Goal: Find specific page/section: Find specific page/section

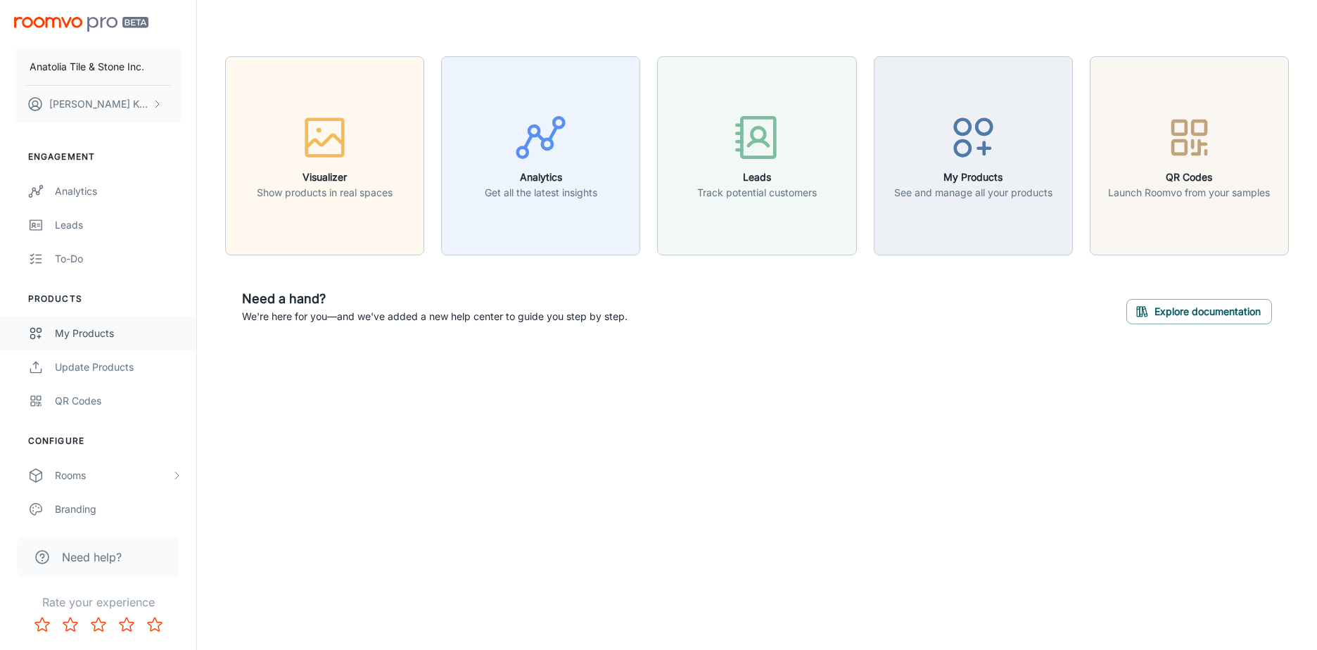
click at [110, 324] on link "My Products" at bounding box center [98, 334] width 196 height 34
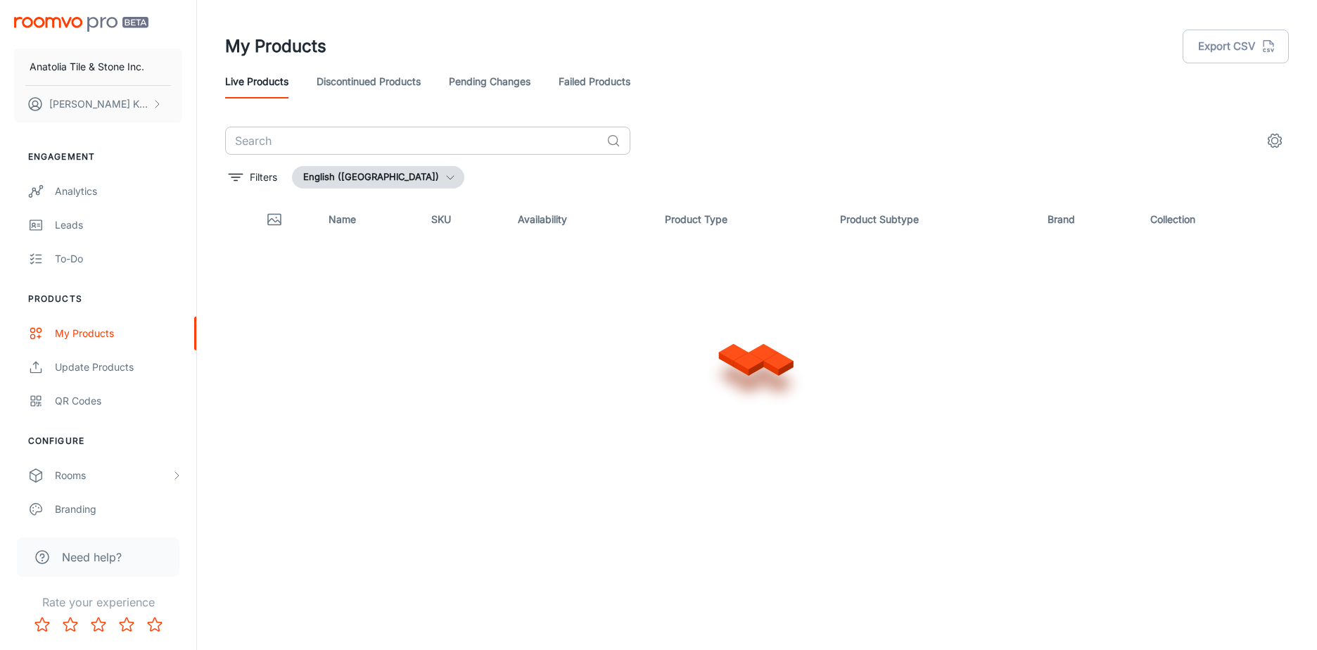
click at [293, 139] on input "text" at bounding box center [413, 141] width 376 height 28
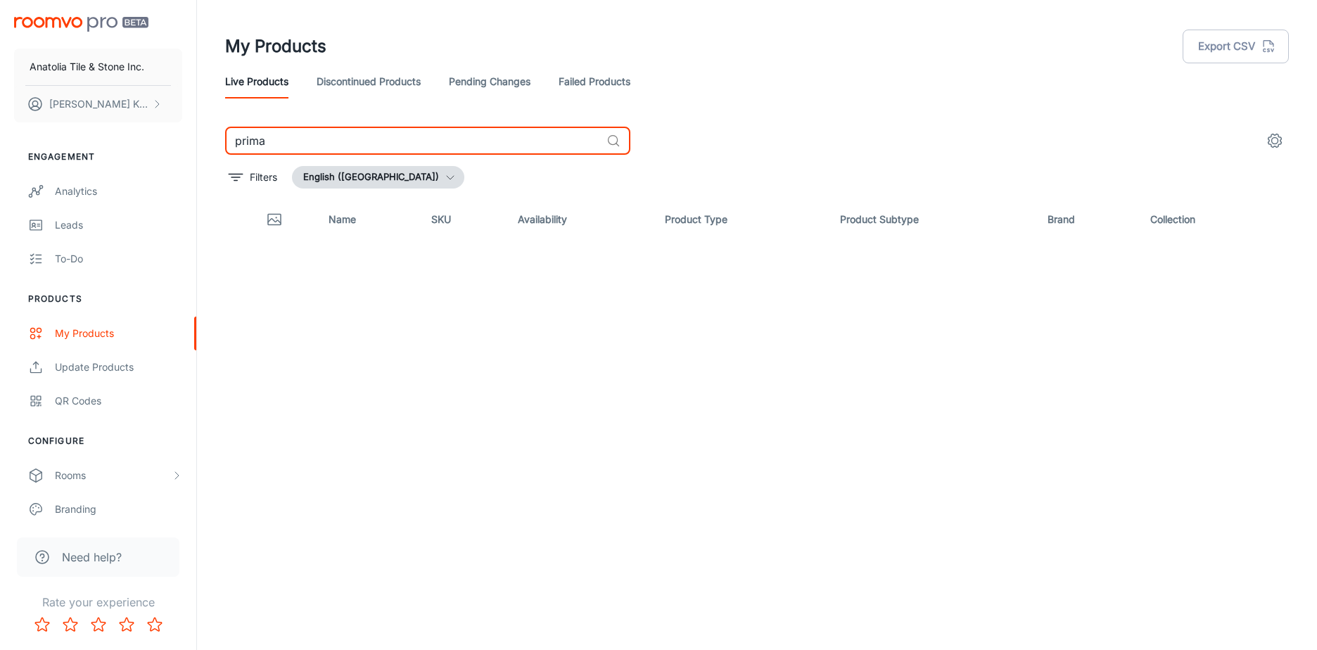
click at [293, 139] on input "prima" at bounding box center [413, 141] width 376 height 28
type input "charcoal"
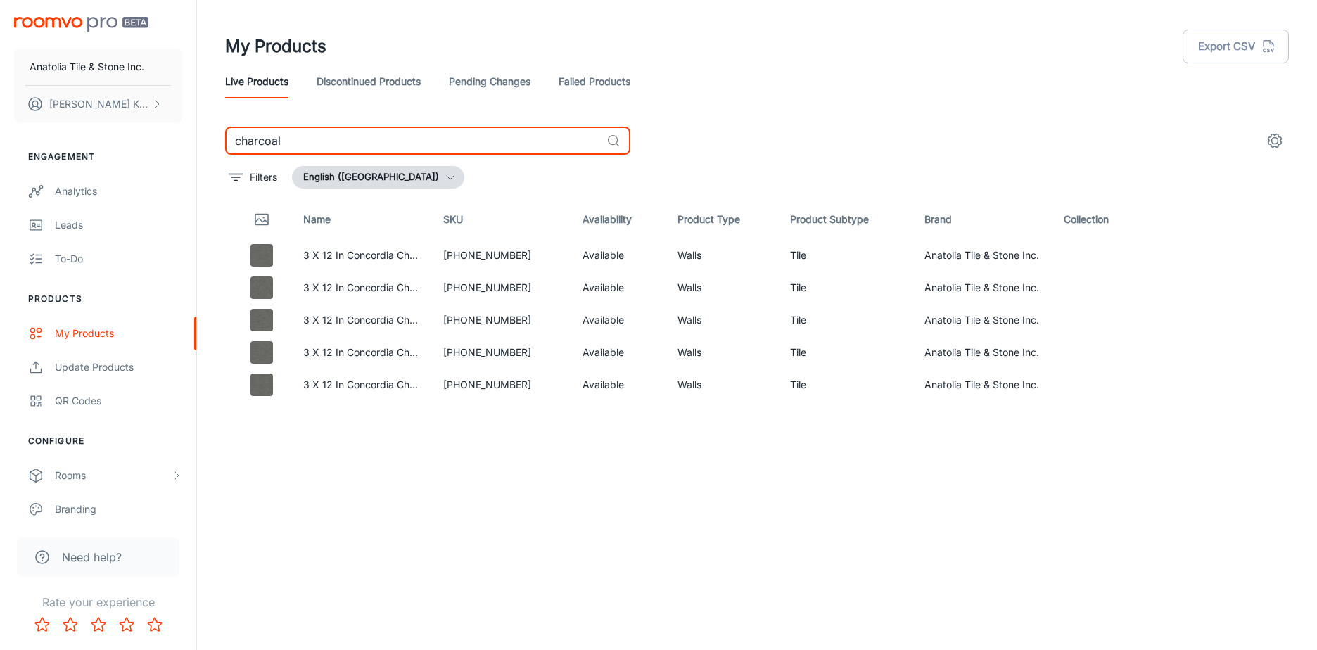
click at [341, 445] on div "Name SKU Availability Product Type Product Subtype Brand Collection 3 X 12 In C…" at bounding box center [757, 391] width 1064 height 383
